Goal: Task Accomplishment & Management: Manage account settings

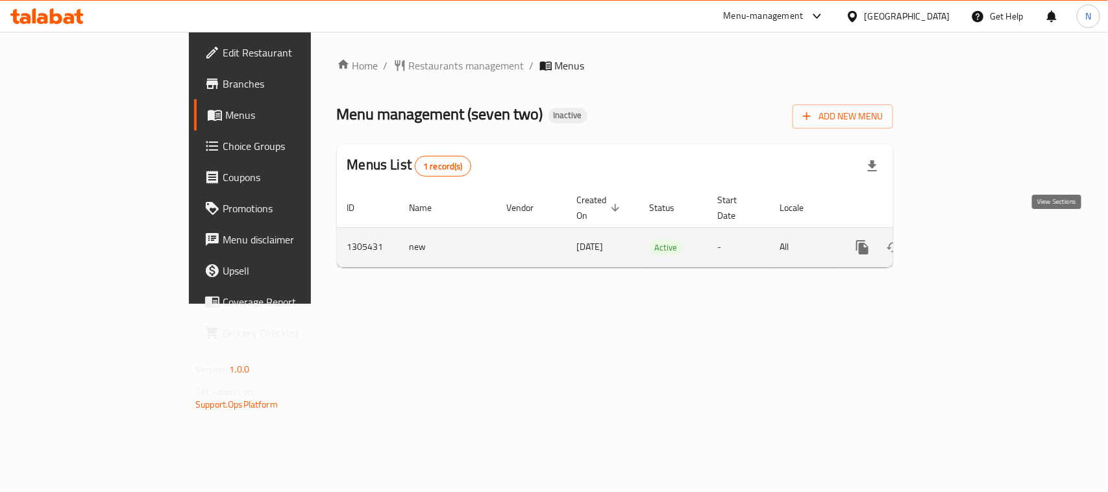
click at [964, 240] on icon "enhanced table" at bounding box center [957, 248] width 16 height 16
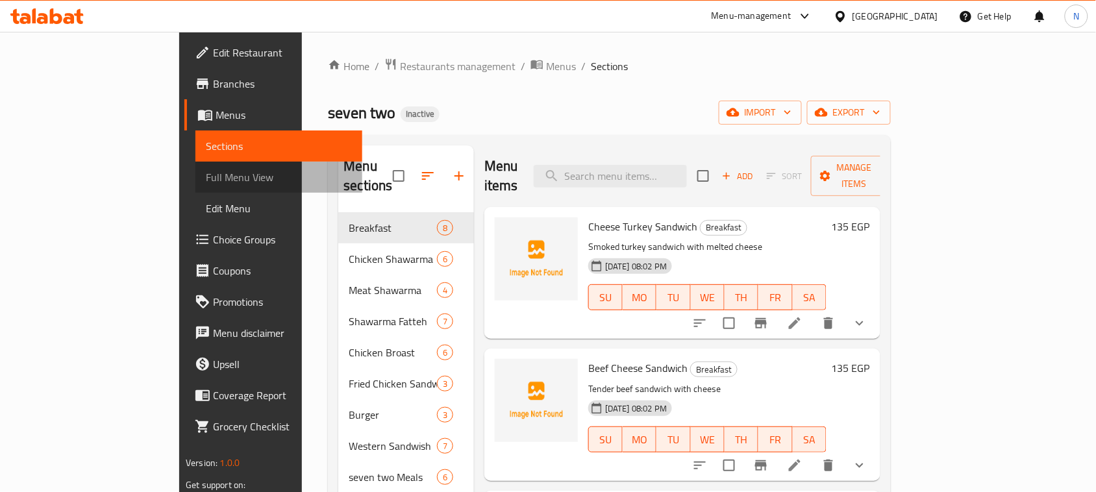
click at [206, 177] on span "Full Menu View" at bounding box center [279, 177] width 146 height 16
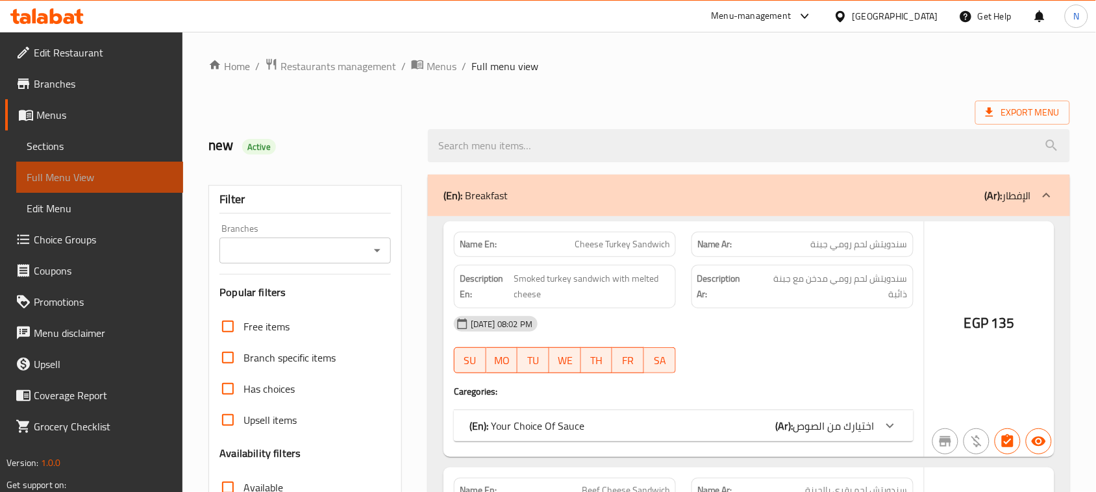
click at [84, 182] on span "Full Menu View" at bounding box center [100, 177] width 146 height 16
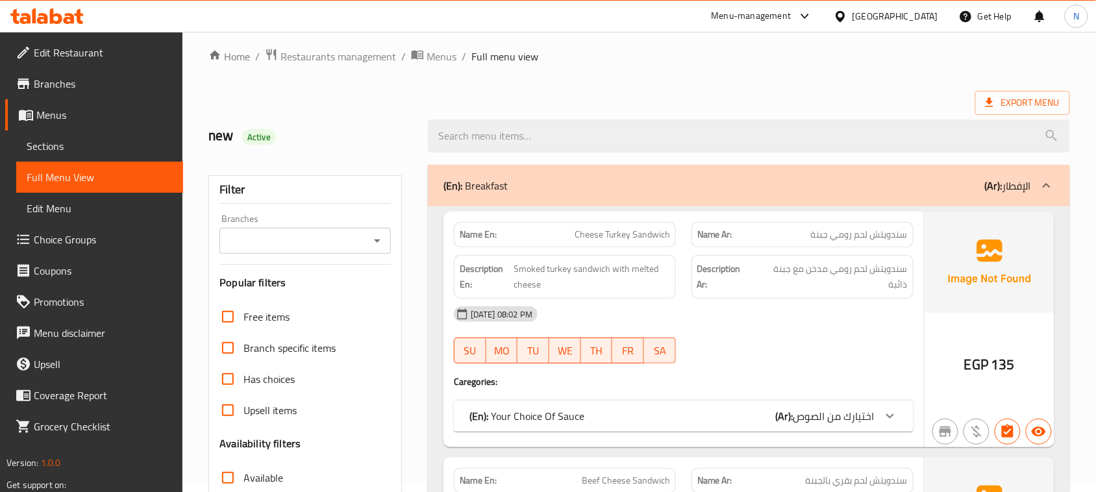
scroll to position [243, 0]
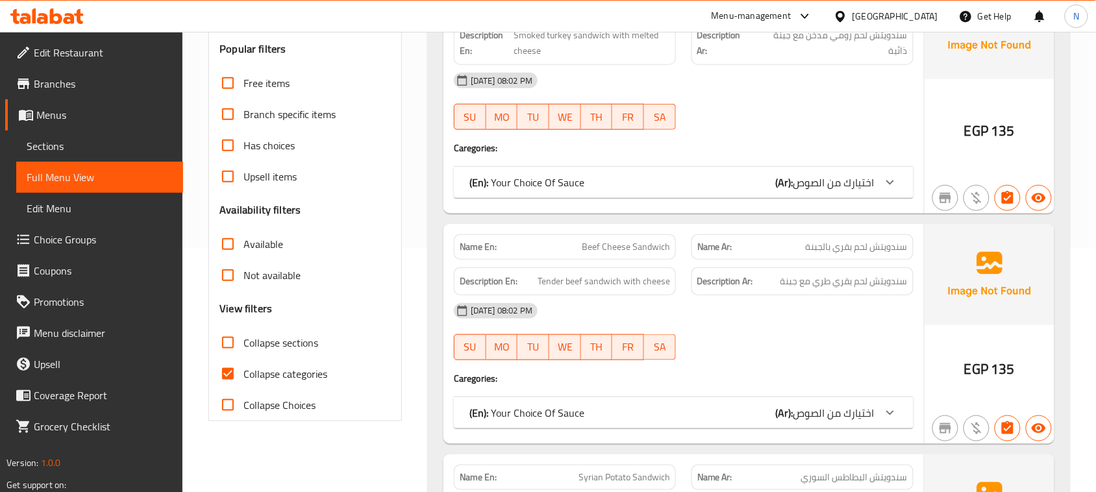
click at [221, 377] on input "Collapse categories" at bounding box center [227, 373] width 31 height 31
checkbox input "false"
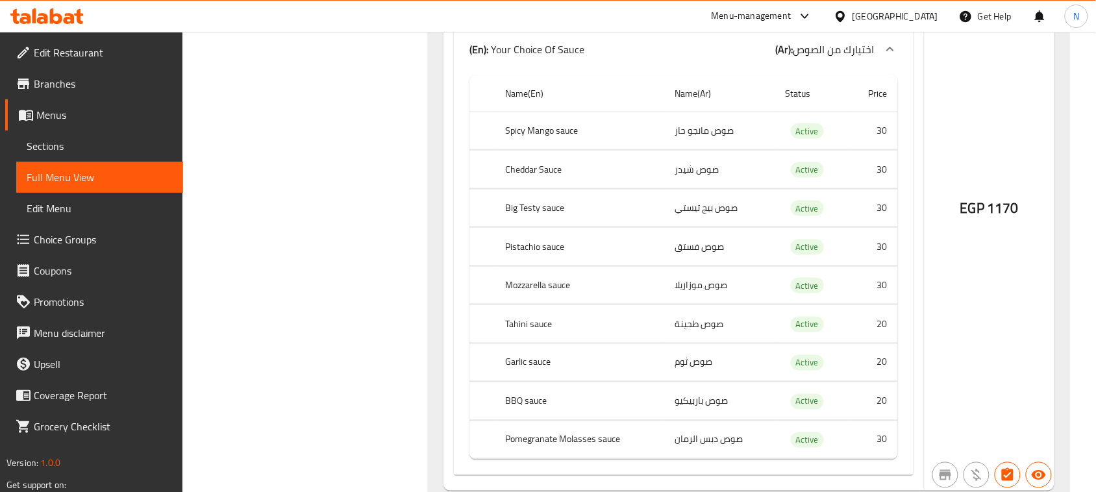
scroll to position [36931, 0]
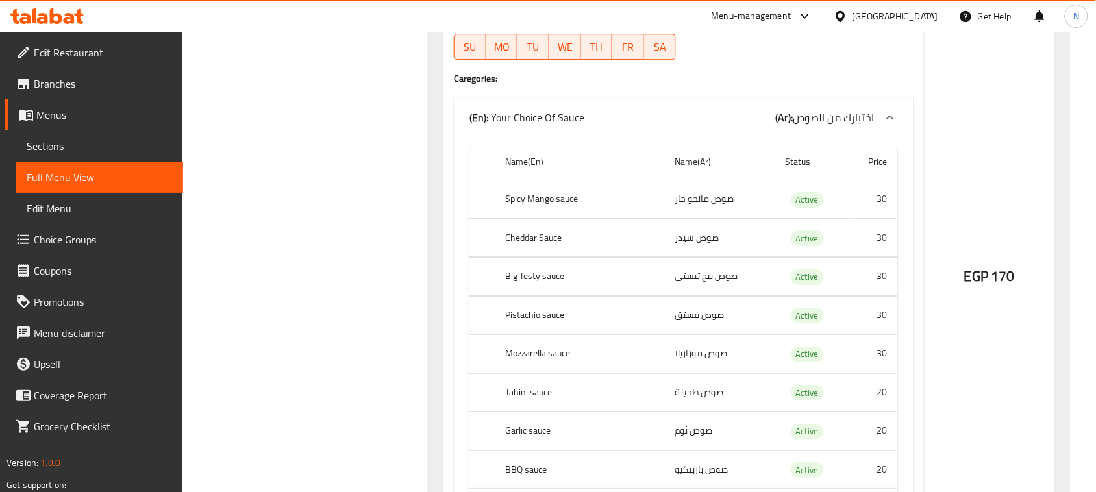
scroll to position [30353, 0]
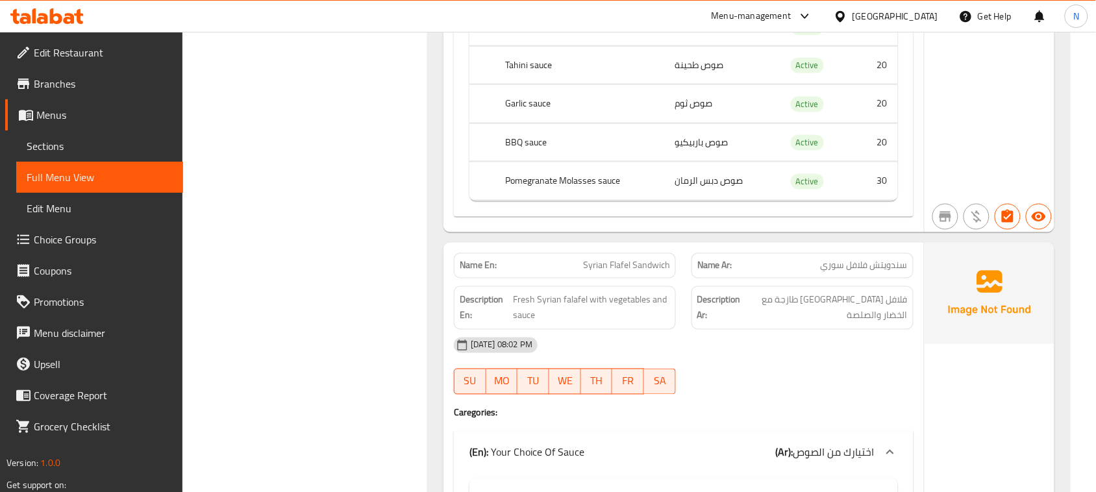
scroll to position [1948, 0]
click at [617, 274] on span "Syrian Flafel Sandwich" at bounding box center [626, 267] width 87 height 14
click at [623, 274] on span "Syrian Flafel Sandwich" at bounding box center [626, 267] width 87 height 14
copy span "Syrian Flafel Sandwich"
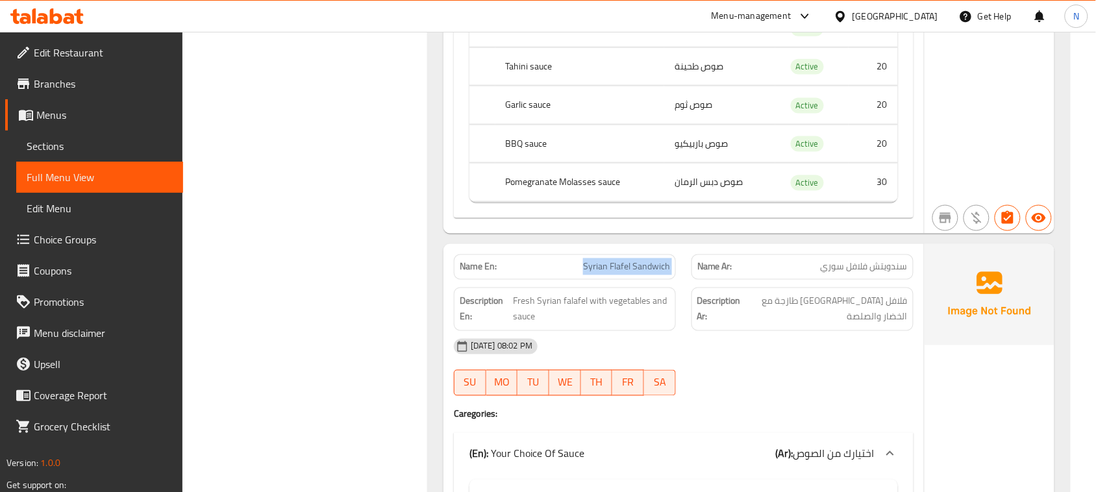
click at [623, 274] on span "Syrian Flafel Sandwich" at bounding box center [626, 267] width 87 height 14
click at [68, 114] on span "Menus" at bounding box center [104, 115] width 136 height 16
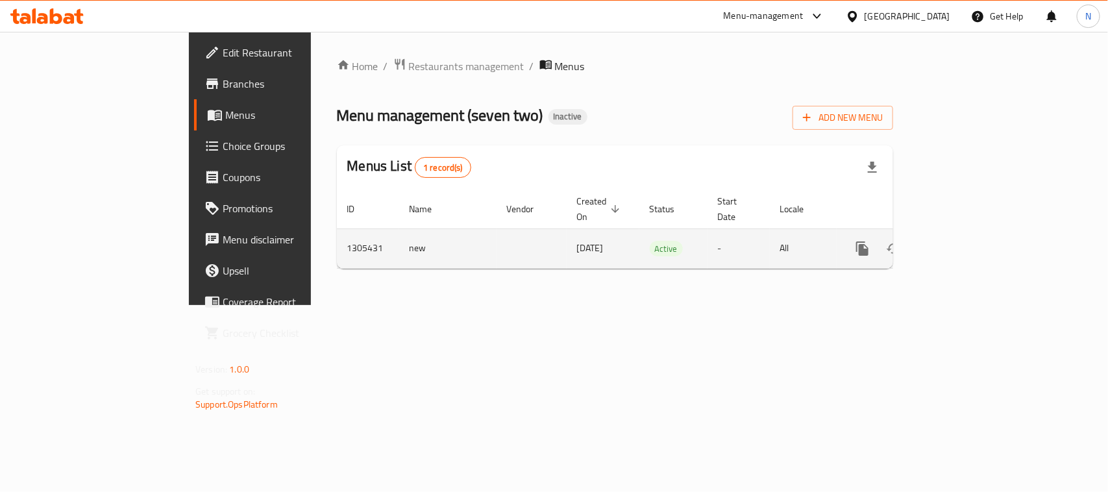
click at [964, 241] on icon "enhanced table" at bounding box center [957, 249] width 16 height 16
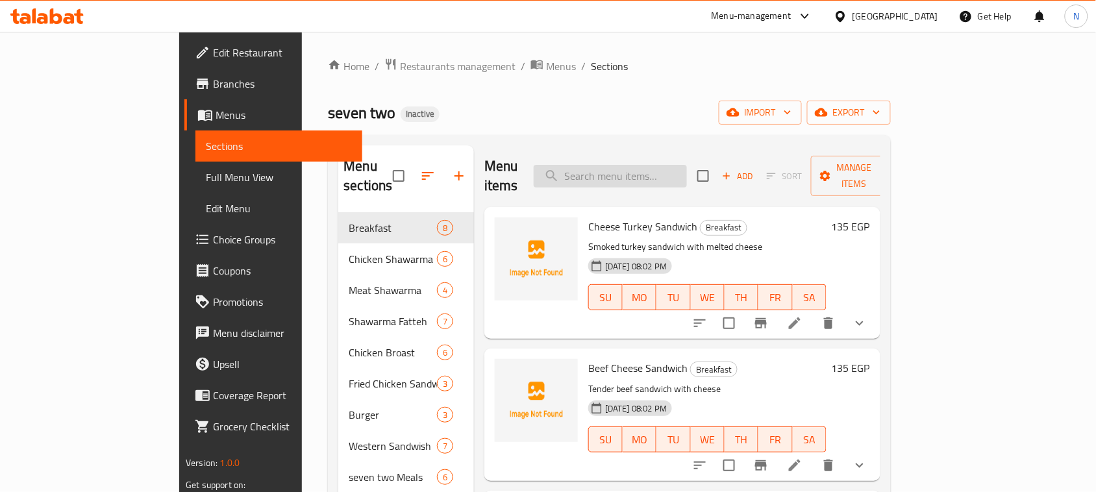
click at [656, 166] on input "search" at bounding box center [610, 176] width 153 height 23
paste input "Syrian Flafel Sandwich"
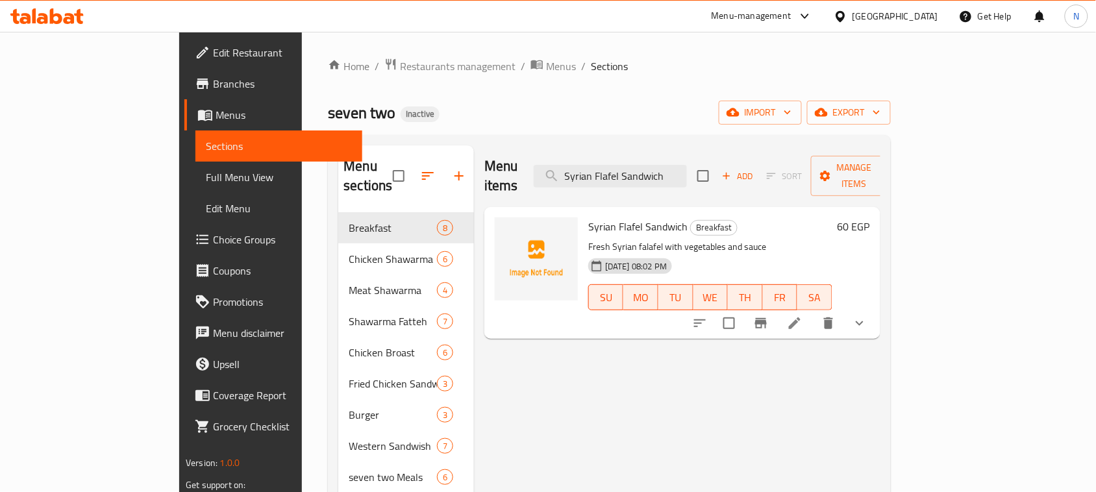
type input "Syrian Flafel Sandwich"
click at [803, 316] on icon at bounding box center [795, 324] width 16 height 16
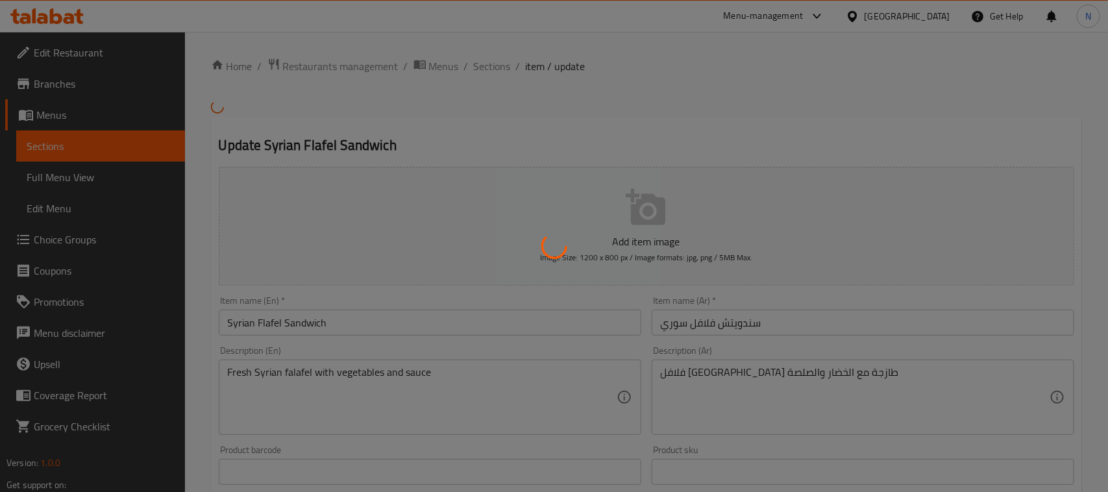
type input "اختيارك من الصوص"
type input "0"
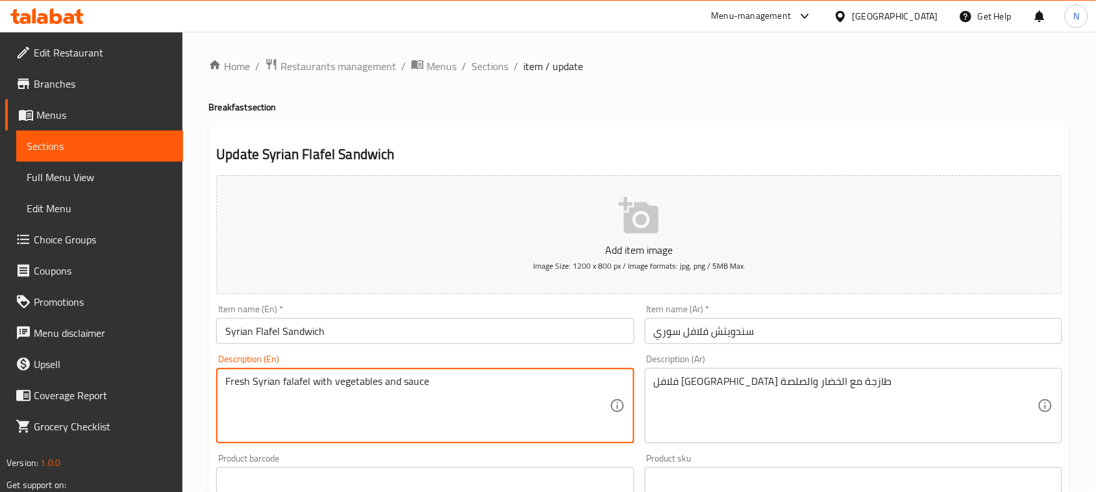
click at [288, 379] on textarea "Fresh Syrian falafel with vegetables and sauce" at bounding box center [417, 406] width 384 height 62
click at [268, 330] on input "Syrian Flafel Sandwich" at bounding box center [425, 331] width 418 height 26
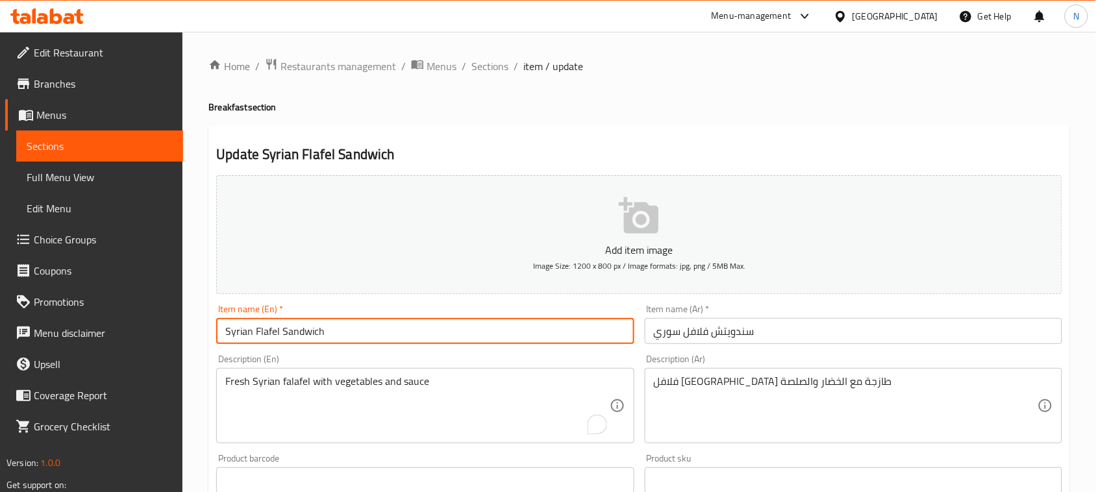
click at [268, 330] on input "Syrian Flafel Sandwich" at bounding box center [425, 331] width 418 height 26
paste input "falafel"
click at [255, 327] on input "Syrian falafel Sandwich" at bounding box center [425, 331] width 418 height 26
type input "Syrian Falafel Sandwich"
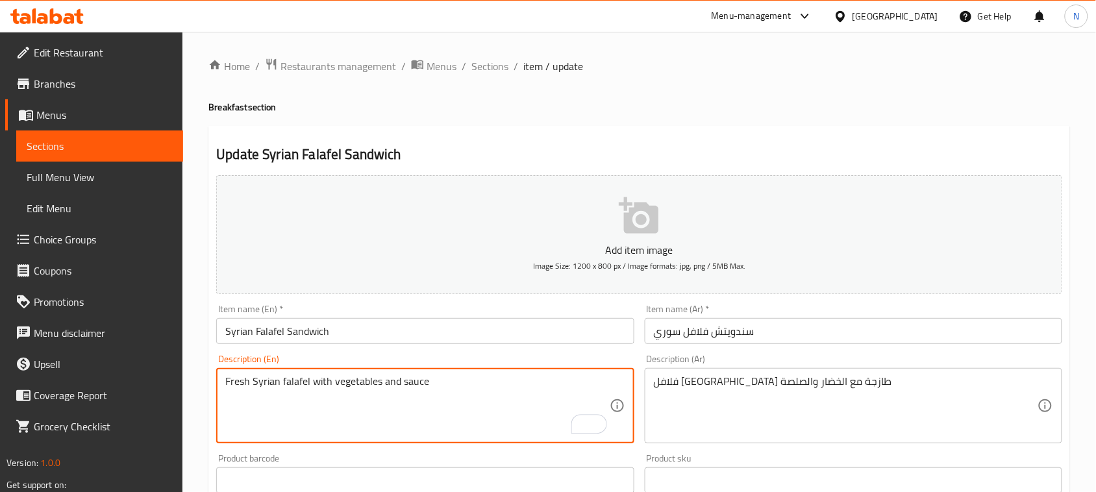
drag, startPoint x: 413, startPoint y: 408, endPoint x: 407, endPoint y: 405, distance: 6.7
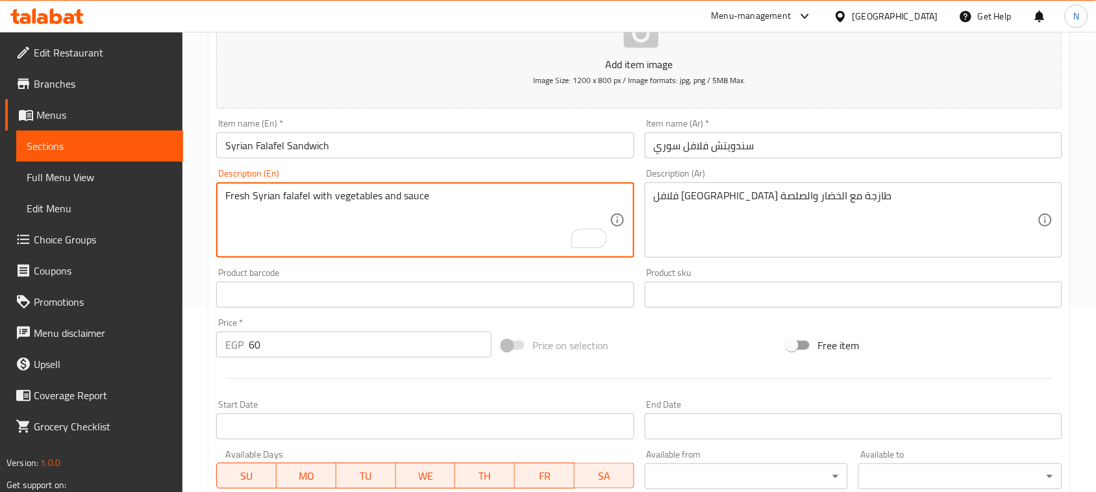
scroll to position [445, 0]
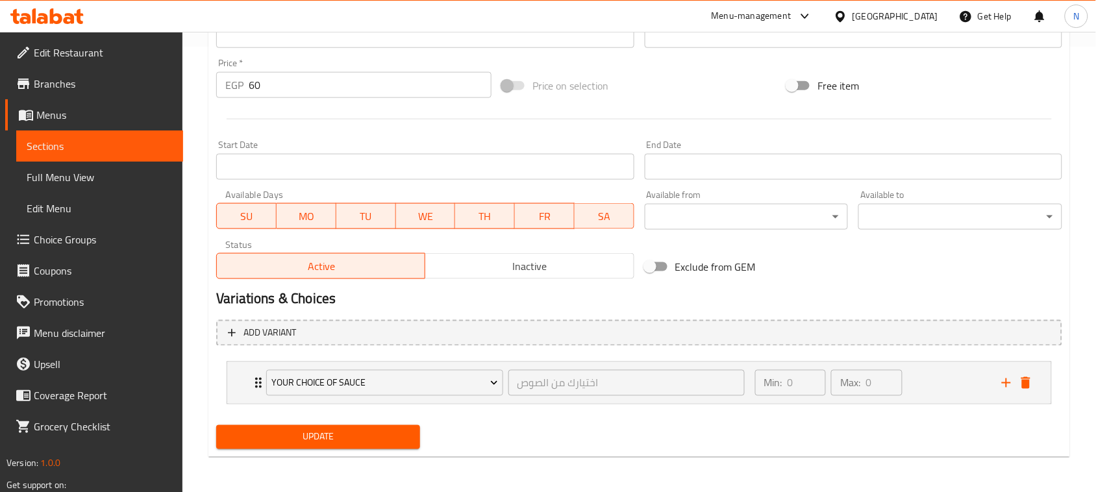
click at [345, 434] on span "Update" at bounding box center [318, 437] width 183 height 16
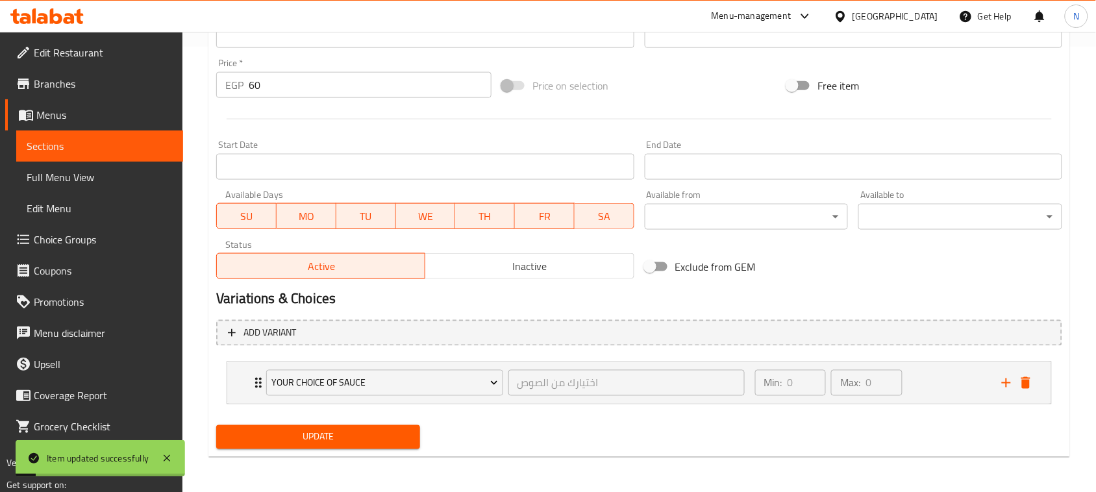
click at [56, 175] on span "Full Menu View" at bounding box center [100, 177] width 146 height 16
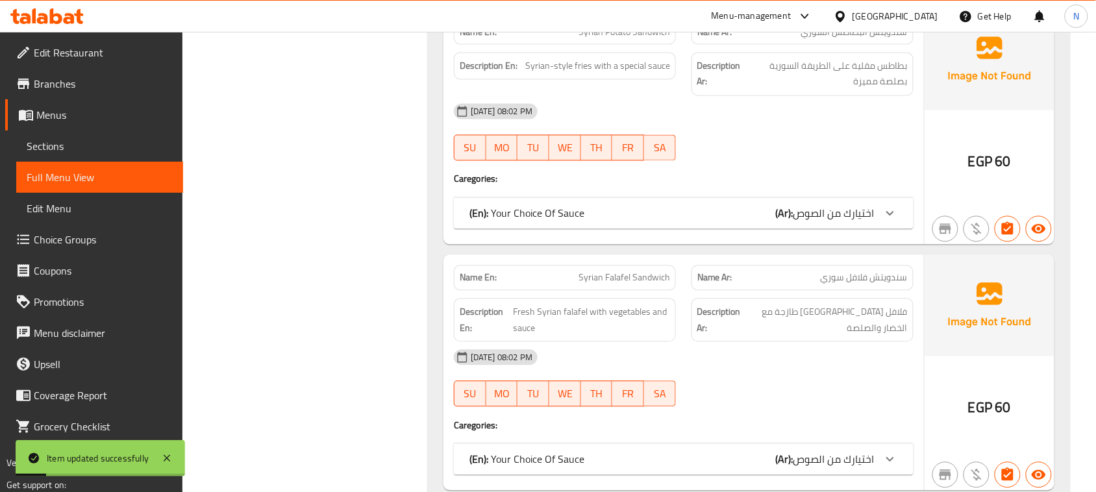
scroll to position [364, 0]
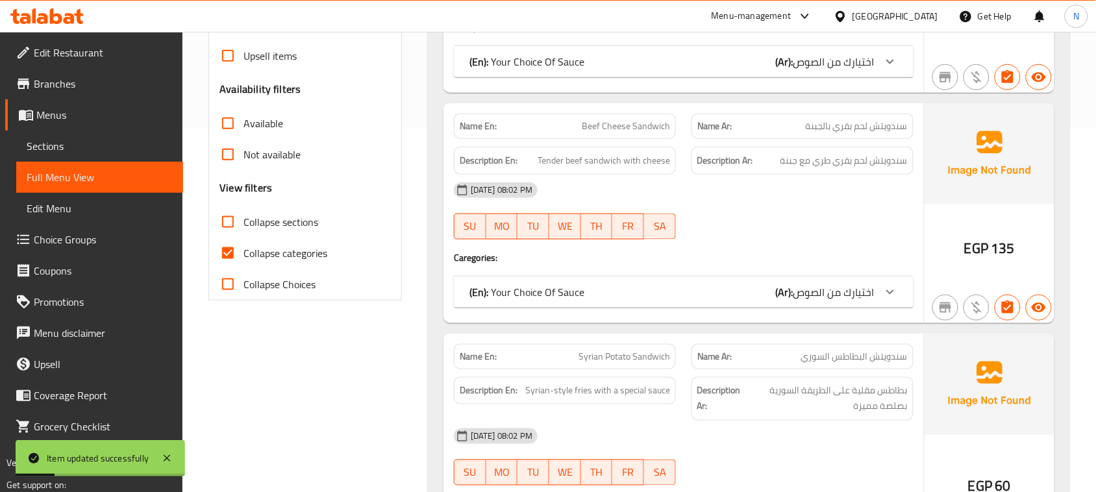
click at [232, 248] on input "Collapse categories" at bounding box center [227, 253] width 31 height 31
checkbox input "false"
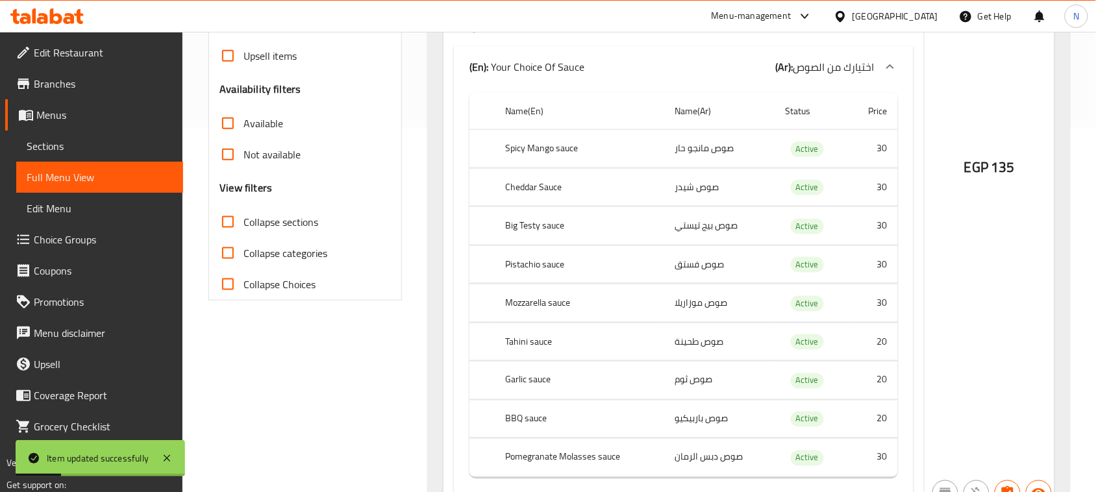
scroll to position [1988, 0]
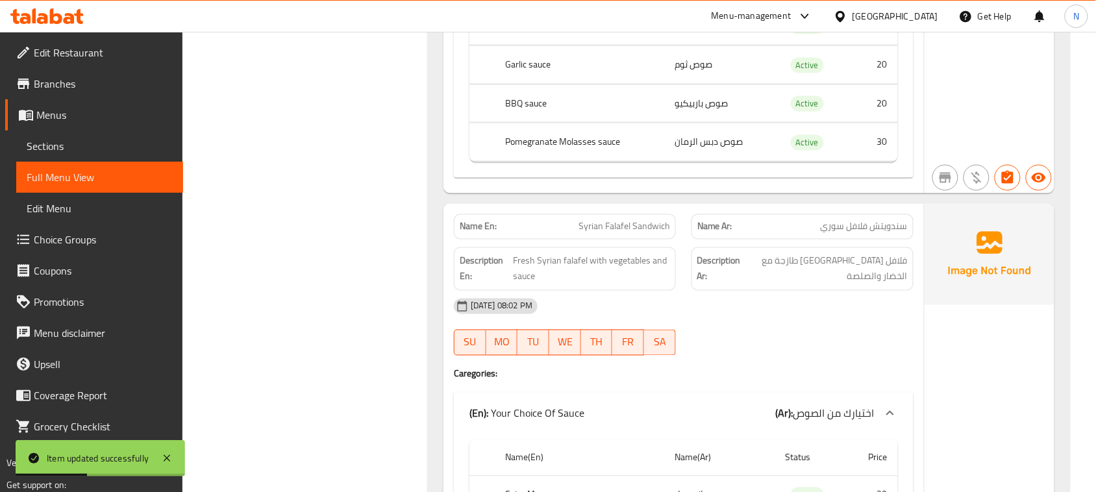
click at [790, 322] on div "[DATE] 08:02 PM" at bounding box center [683, 306] width 475 height 31
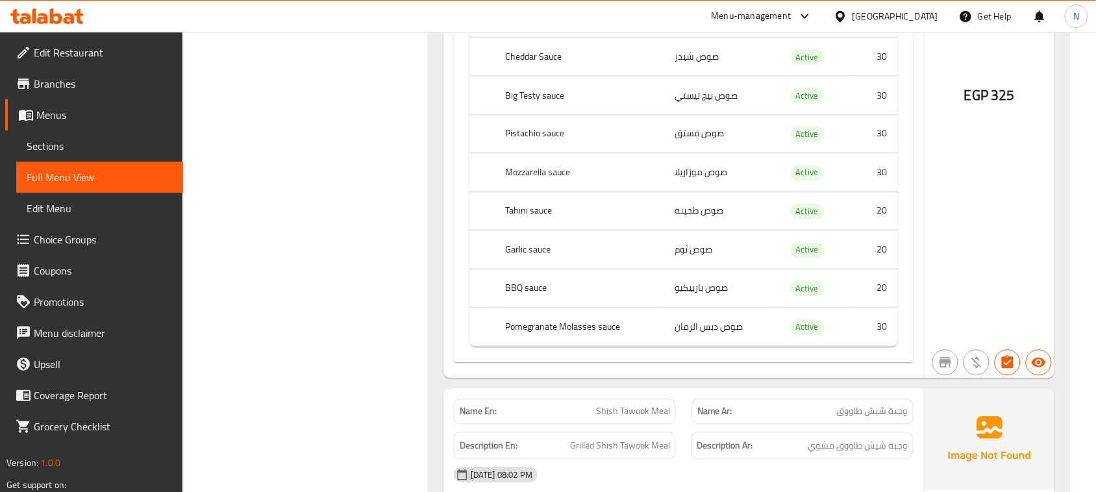
scroll to position [29828, 0]
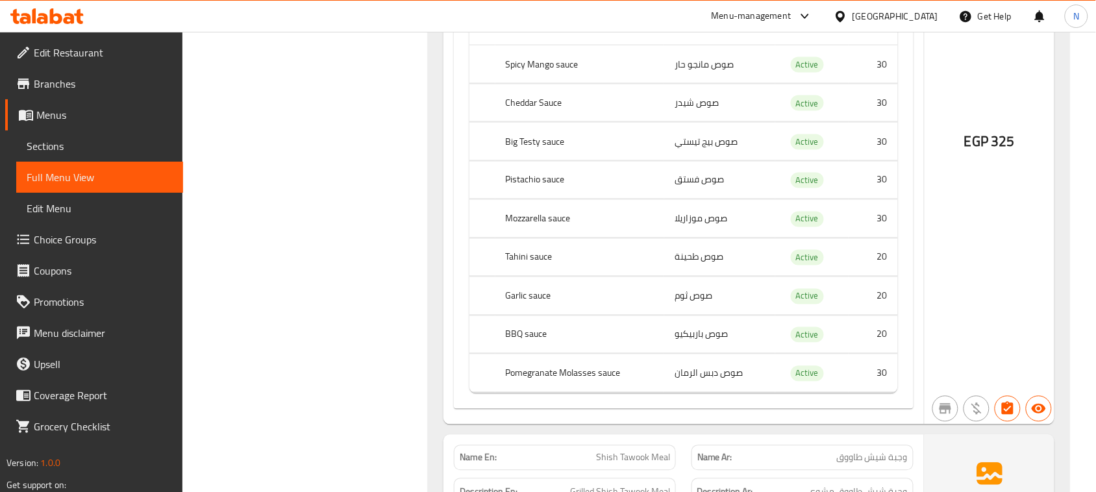
drag, startPoint x: 647, startPoint y: 80, endPoint x: 677, endPoint y: 82, distance: 29.3
copy span "Kofta Meal"
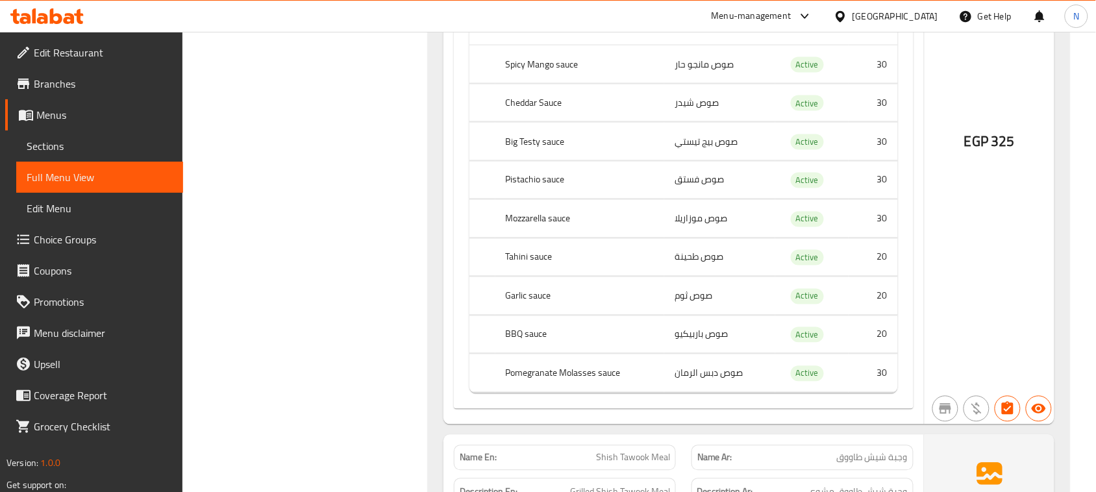
copy span "وجبة كفتة"
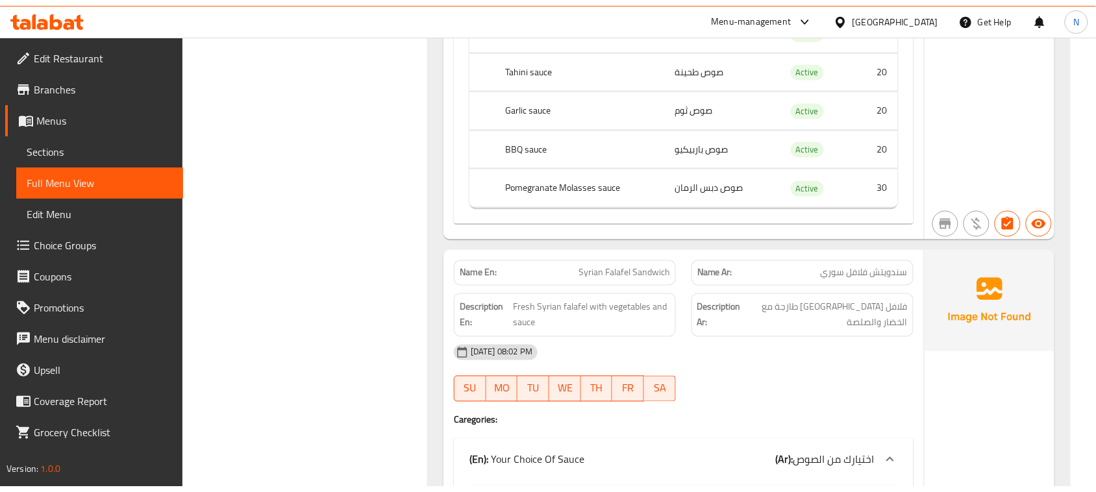
scroll to position [2029, 0]
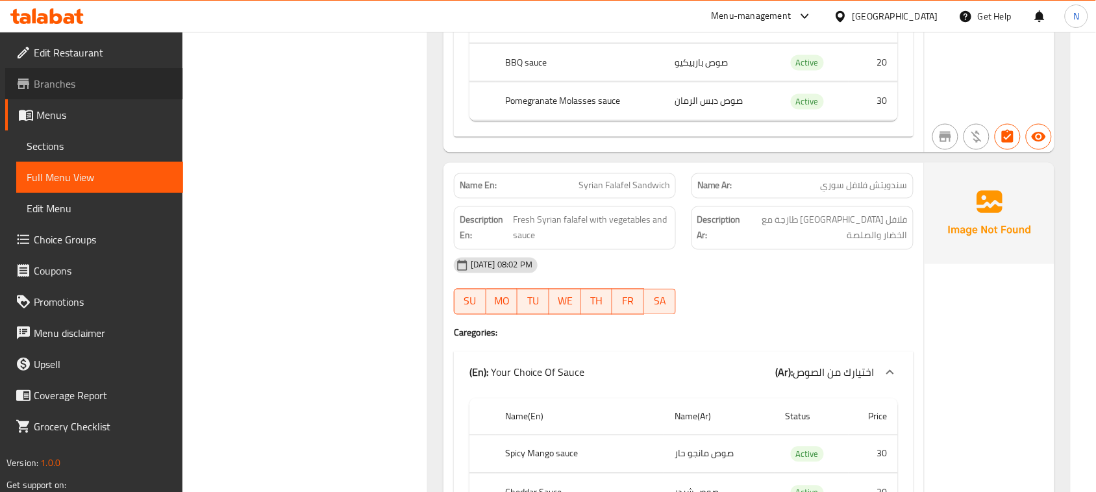
click at [83, 91] on span "Branches" at bounding box center [103, 84] width 139 height 16
